Goal: Information Seeking & Learning: Learn about a topic

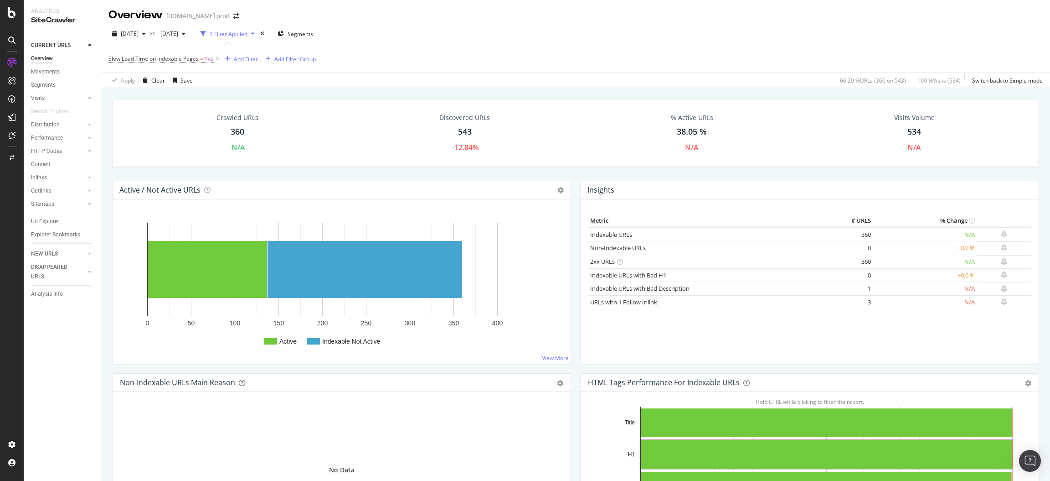
scroll to position [750, 0]
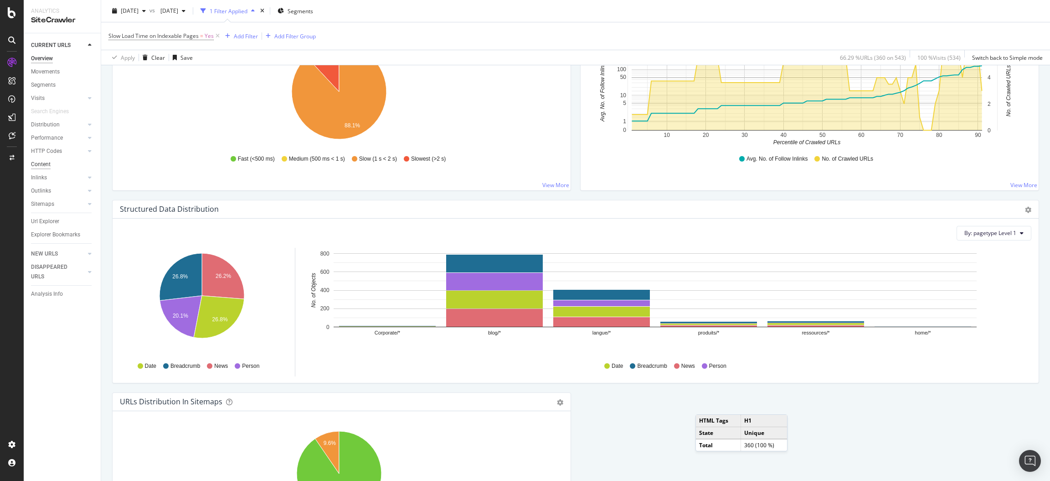
click at [38, 165] on div "Content" at bounding box center [41, 165] width 20 height 10
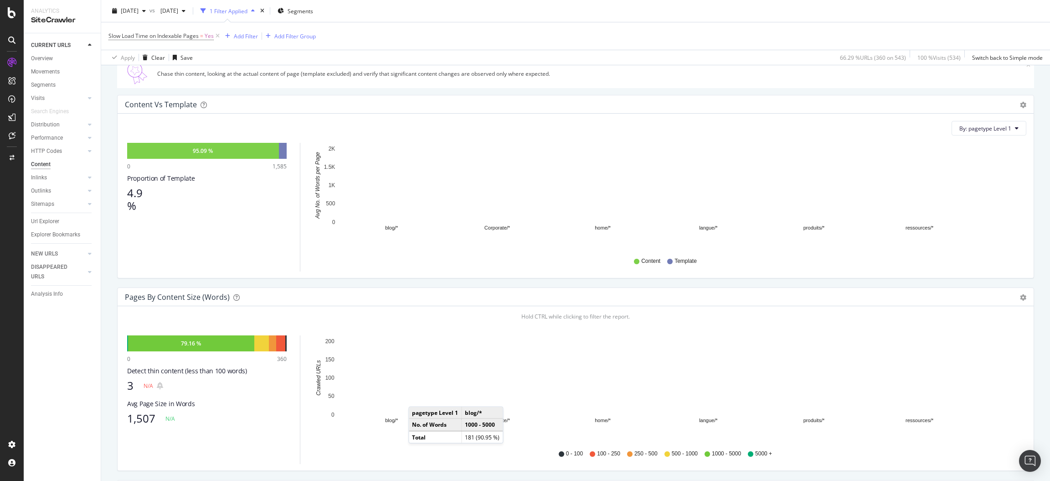
scroll to position [182, 0]
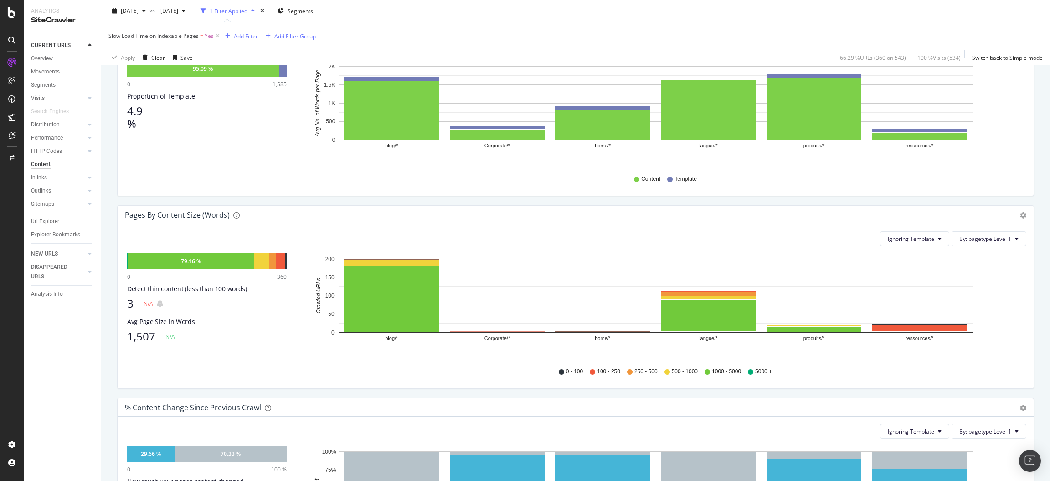
click at [130, 302] on div "3" at bounding box center [130, 303] width 6 height 13
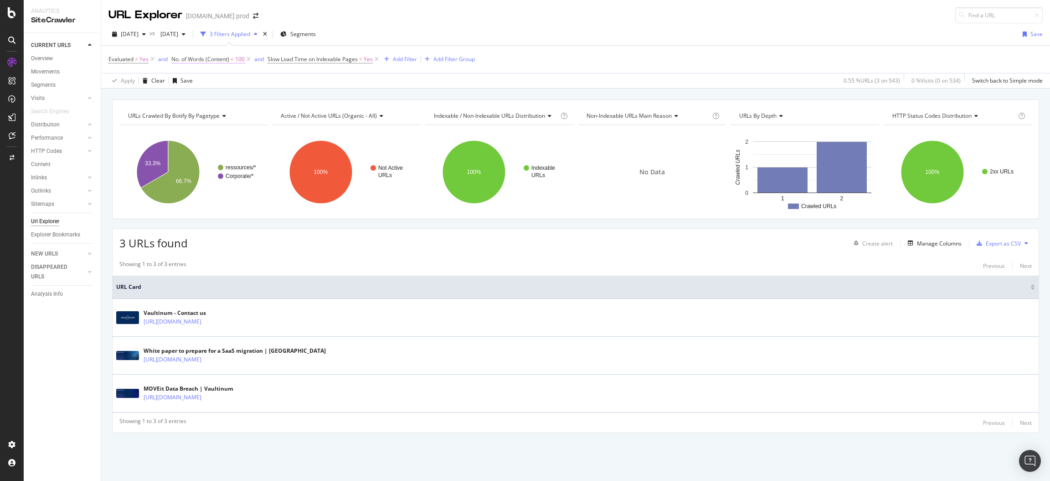
click at [200, 60] on span "No. of Words (Content)" at bounding box center [200, 59] width 58 height 8
drag, startPoint x: 203, startPoint y: 123, endPoint x: 120, endPoint y: 130, distance: 83.3
click at [120, 130] on body "Analytics SiteCrawler CURRENT URLS Overview Movements Segments Visits Analysis …" at bounding box center [525, 240] width 1050 height 481
click at [207, 125] on input "100" at bounding box center [229, 126] width 100 height 15
type input "1"
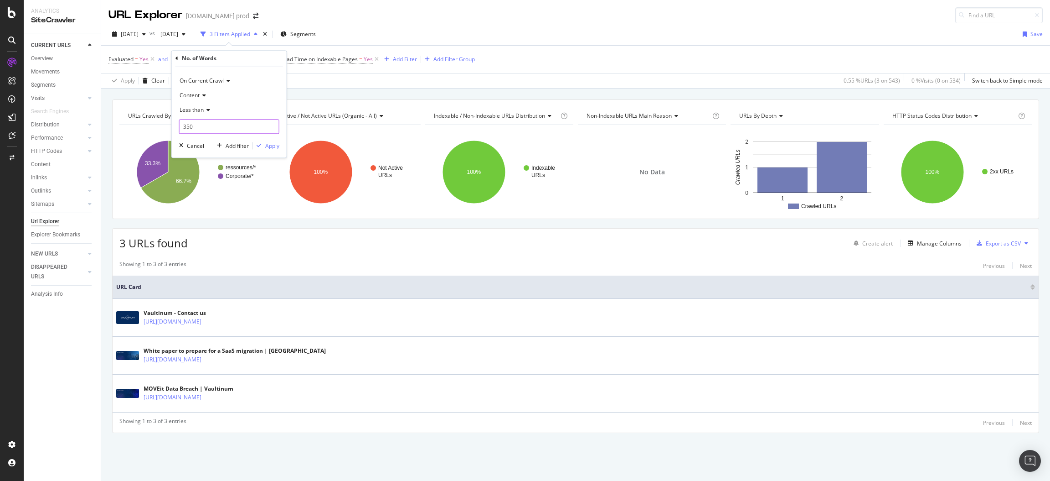
type input "350"
click at [274, 148] on div "Apply" at bounding box center [272, 146] width 14 height 8
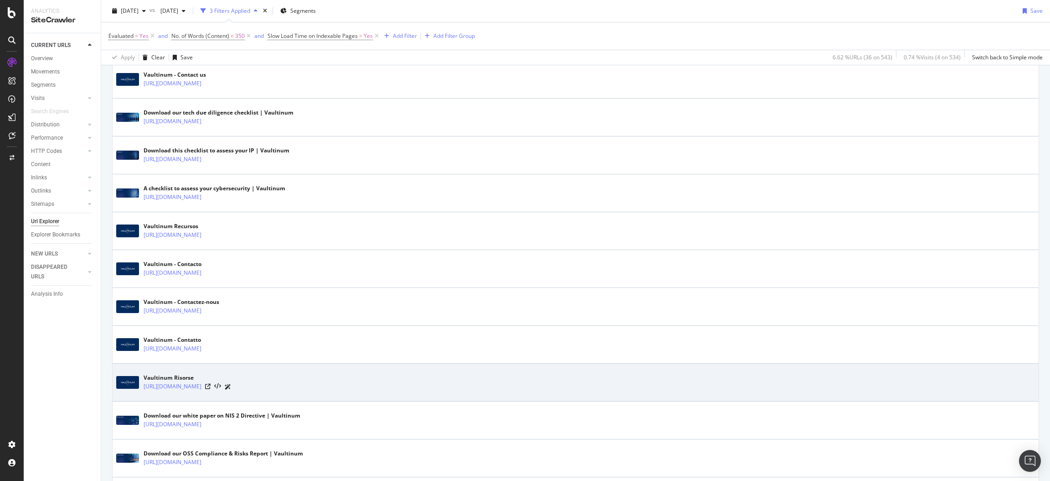
scroll to position [45, 0]
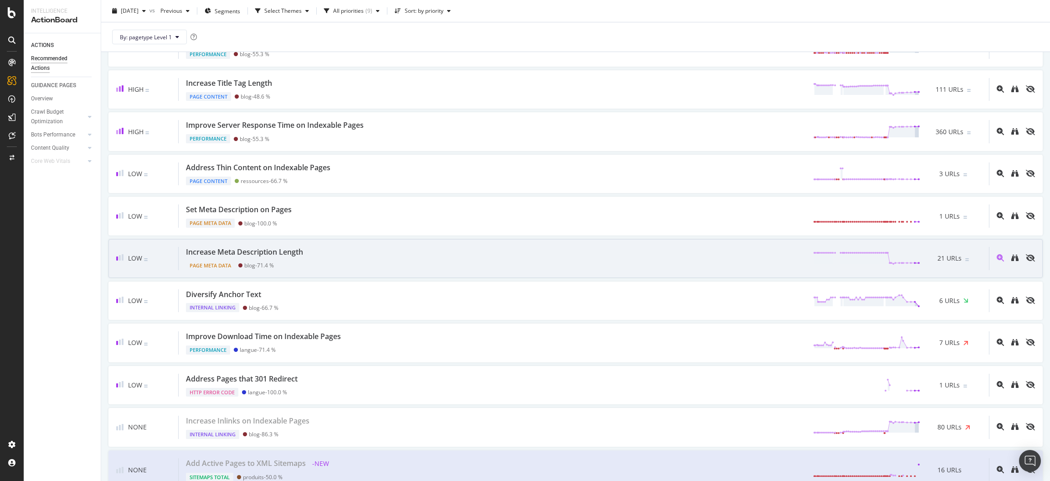
scroll to position [226, 0]
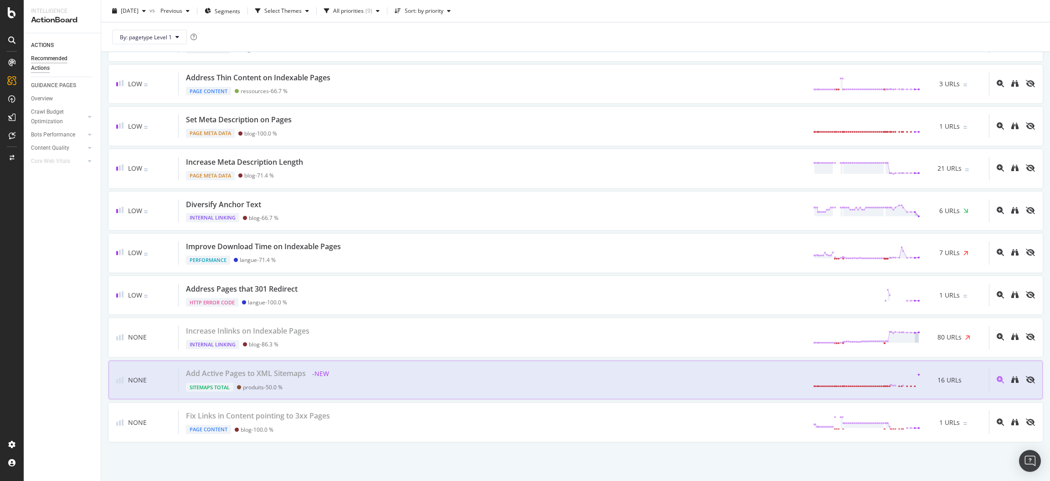
drag, startPoint x: 324, startPoint y: 374, endPoint x: 297, endPoint y: 377, distance: 27.0
click at [297, 377] on div "Add Active Pages to XML Sitemaps" at bounding box center [246, 373] width 120 height 10
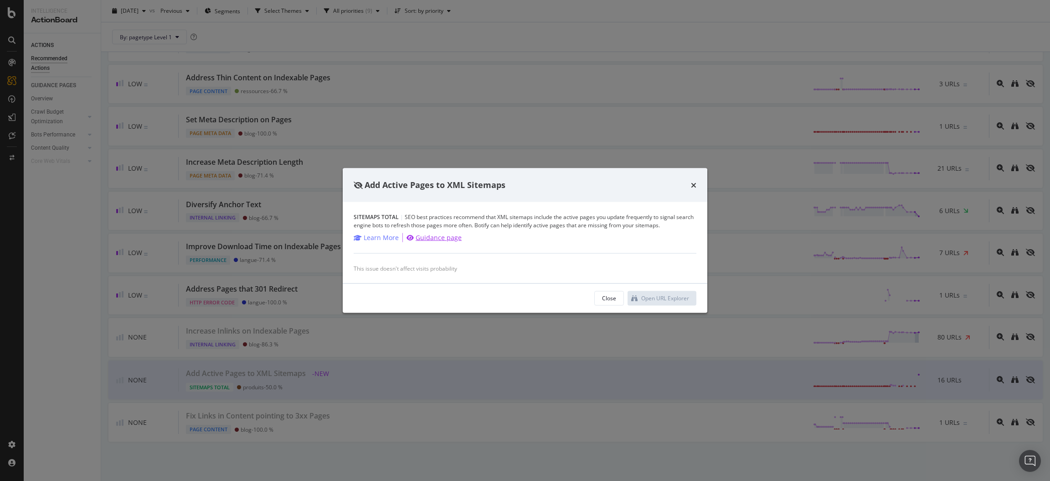
click at [439, 233] on div "Guidance page" at bounding box center [439, 237] width 46 height 9
click at [692, 177] on div "Add Active Pages to XML Sitemaps" at bounding box center [525, 185] width 365 height 34
click at [605, 302] on div "Close" at bounding box center [609, 298] width 14 height 8
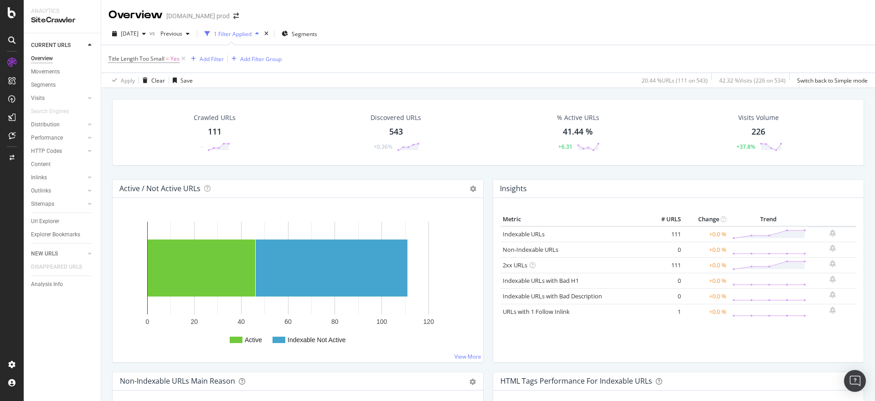
drag, startPoint x: 983, startPoint y: 1, endPoint x: 70, endPoint y: 314, distance: 964.9
click at [70, 314] on div "CURRENT URLS Overview Movements Segments Visits Analysis Orphan URLs Search Eng…" at bounding box center [62, 216] width 77 height 367
click at [182, 57] on icon at bounding box center [184, 58] width 8 height 9
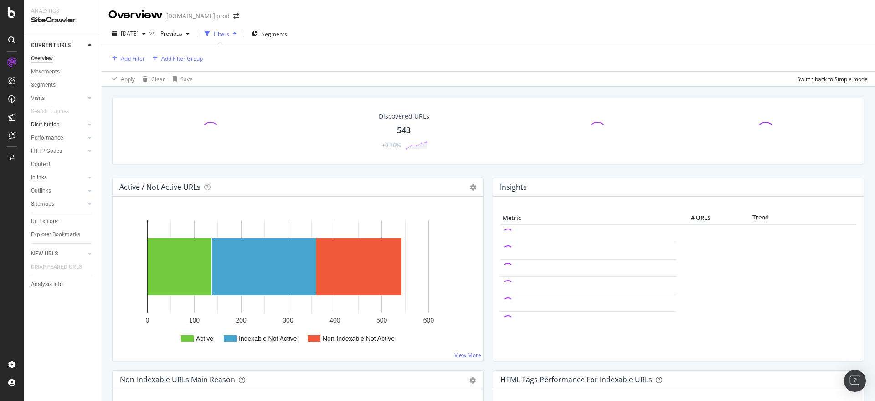
click at [65, 125] on link "Distribution" at bounding box center [58, 125] width 54 height 10
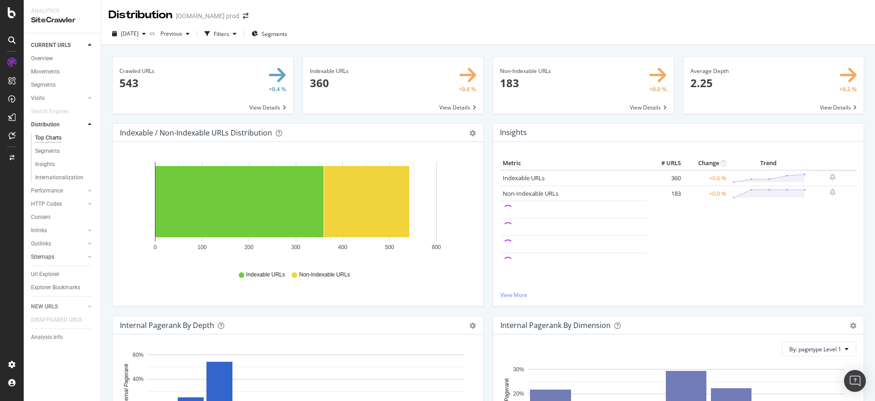
click at [83, 254] on div at bounding box center [80, 256] width 9 height 9
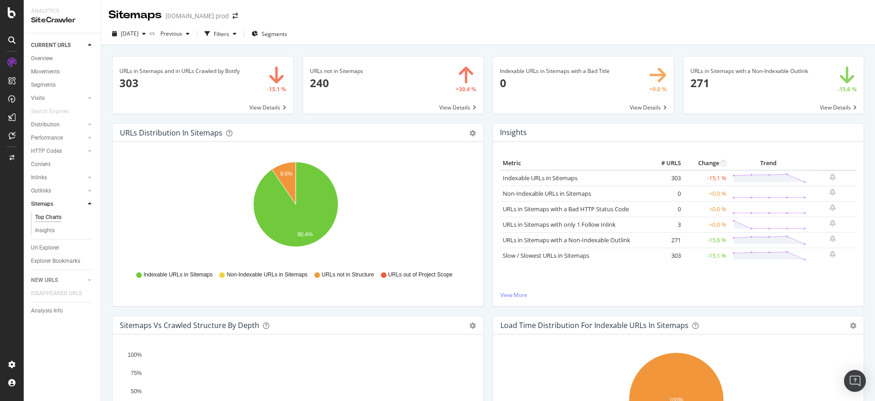
scroll to position [38, 0]
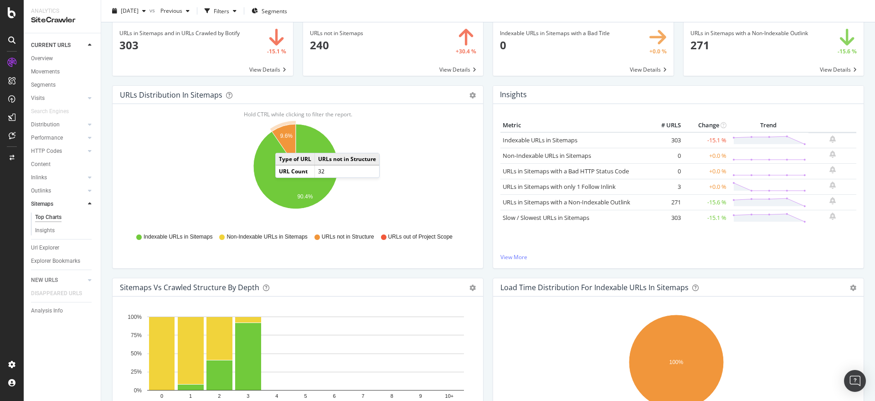
click at [284, 144] on icon "A chart." at bounding box center [284, 145] width 24 height 42
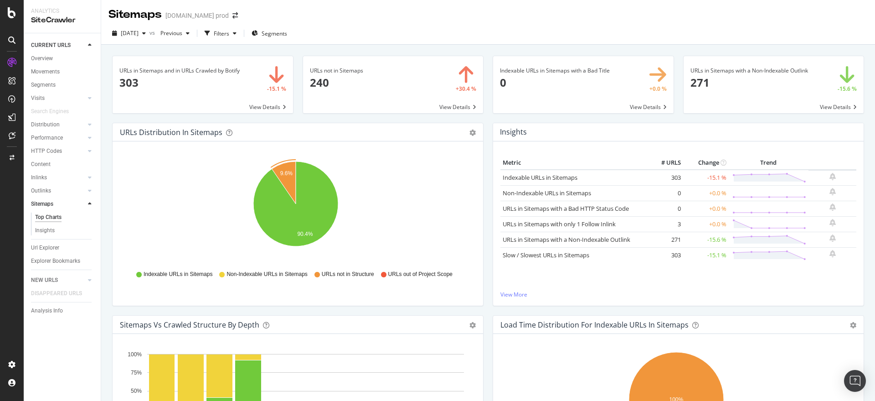
scroll to position [0, 0]
click at [286, 171] on text "9.6%" at bounding box center [286, 174] width 13 height 6
click at [47, 126] on div "Distribution" at bounding box center [45, 125] width 29 height 10
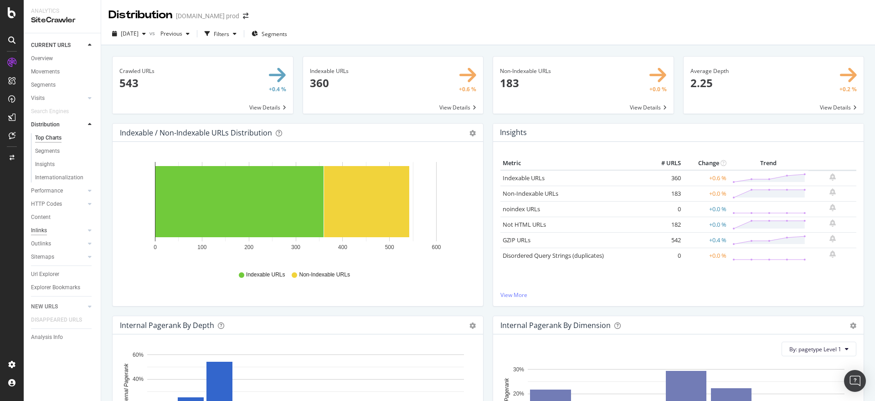
click at [41, 229] on div "Inlinks" at bounding box center [39, 231] width 16 height 10
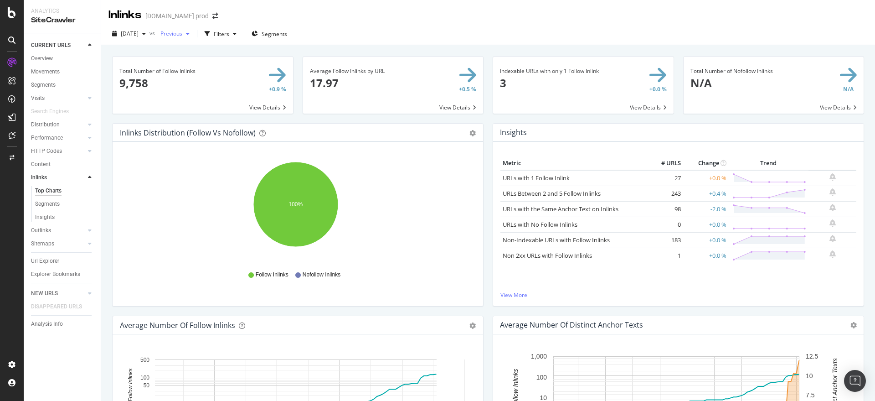
click at [193, 31] on div "button" at bounding box center [187, 33] width 11 height 5
click at [215, 97] on div "2024 Sep. 6th" at bounding box center [204, 96] width 52 height 8
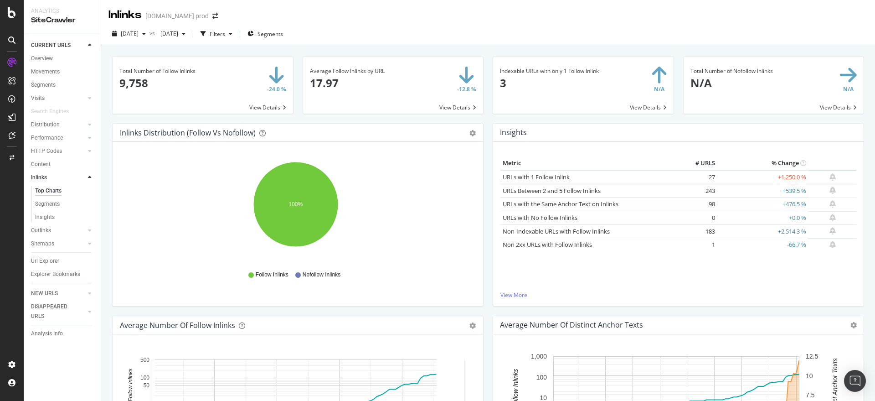
click at [522, 176] on link "URLs with 1 Follow Inlink" at bounding box center [536, 177] width 67 height 8
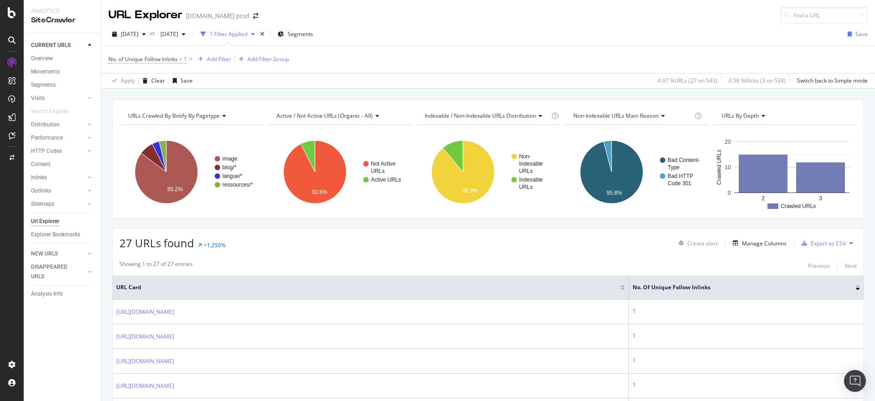
click at [153, 58] on span "No. of Unique Follow Inlinks" at bounding box center [143, 59] width 69 height 8
click at [42, 164] on div "Content" at bounding box center [41, 165] width 20 height 10
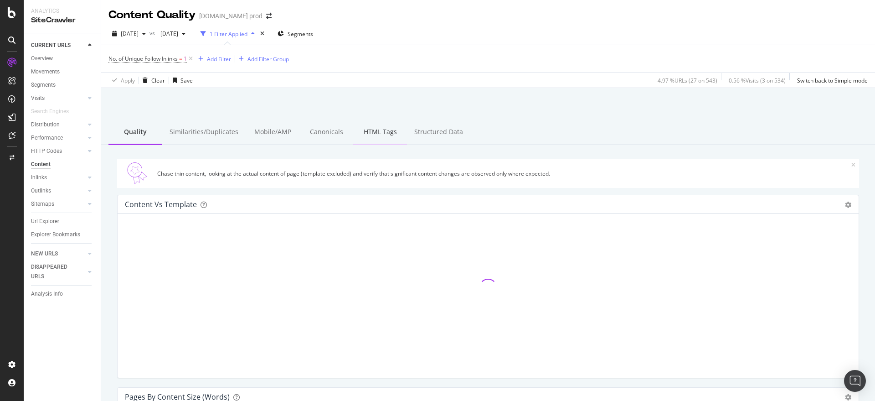
click at [368, 131] on div "HTML Tags" at bounding box center [380, 132] width 54 height 25
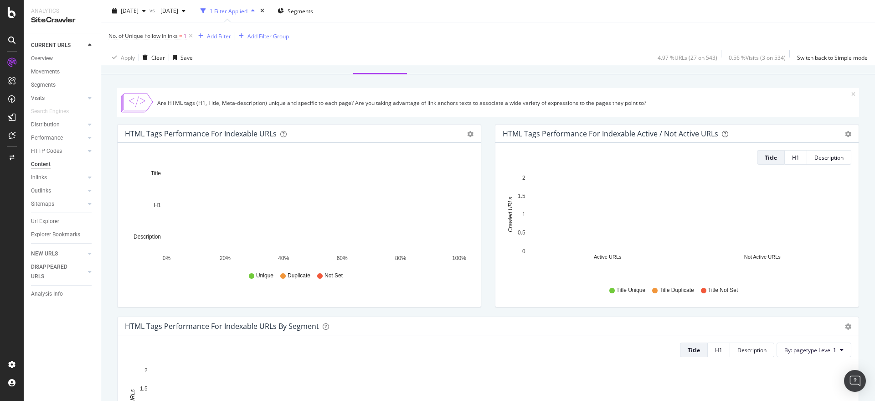
scroll to position [70, 0]
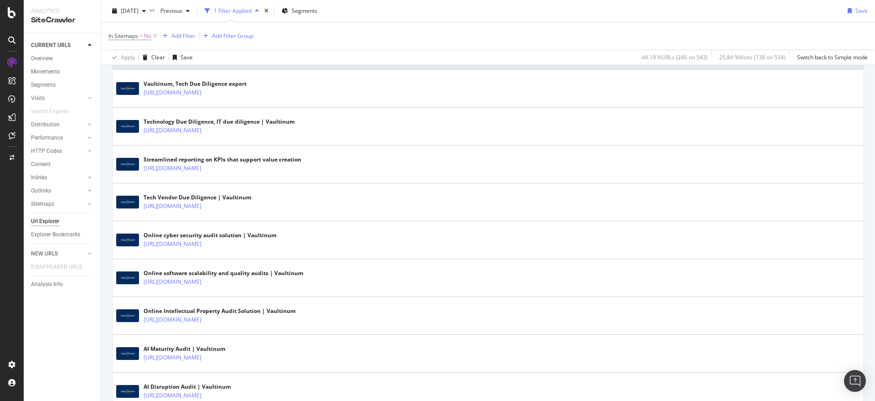
scroll to position [228, 0]
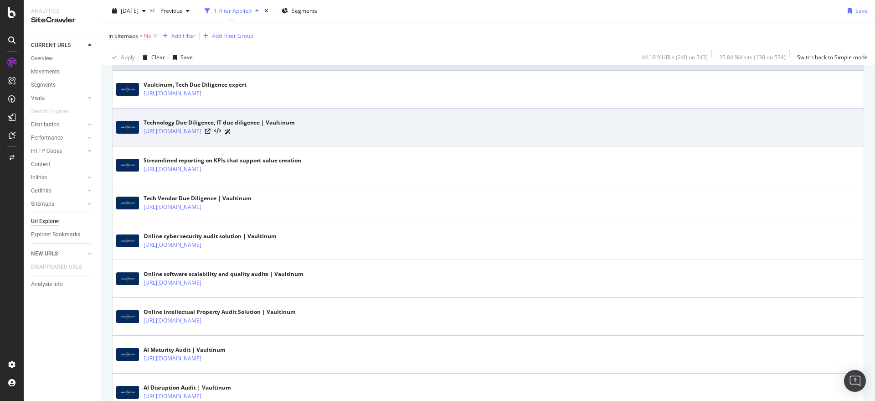
drag, startPoint x: 250, startPoint y: 141, endPoint x: 142, endPoint y: 132, distance: 108.0
click at [142, 132] on td "Technology Due Diligence, IT due diligence | Vaultinum https://vaultinum.com/te…" at bounding box center [488, 128] width 751 height 38
copy link "https://vaultinum.com/tech-due-diligence"
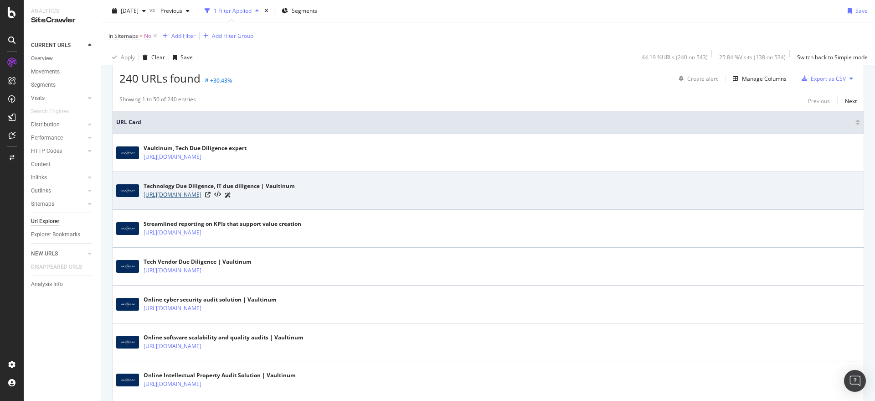
scroll to position [190, 0]
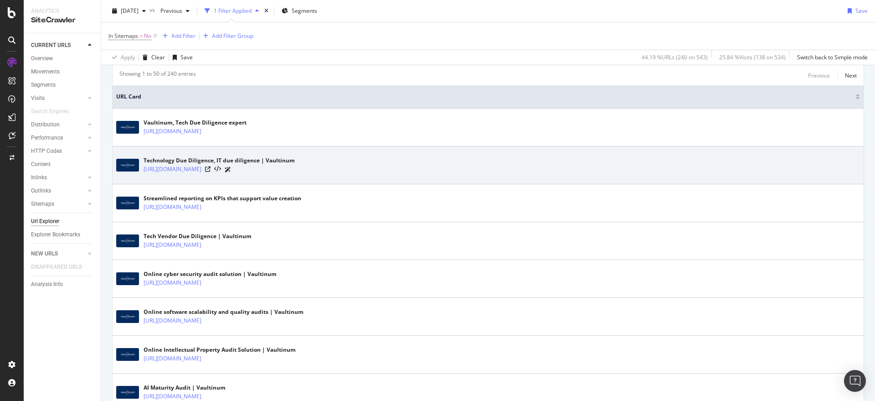
drag, startPoint x: 234, startPoint y: 163, endPoint x: 211, endPoint y: 177, distance: 27.6
click at [211, 177] on td "Technology Due Diligence, IT due diligence | Vaultinum https://vaultinum.com/te…" at bounding box center [488, 165] width 751 height 38
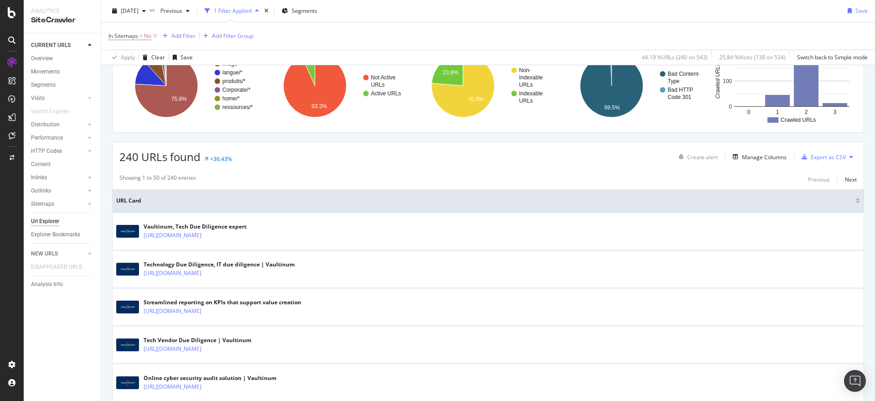
scroll to position [0, 0]
